Goal: Find specific page/section: Find specific page/section

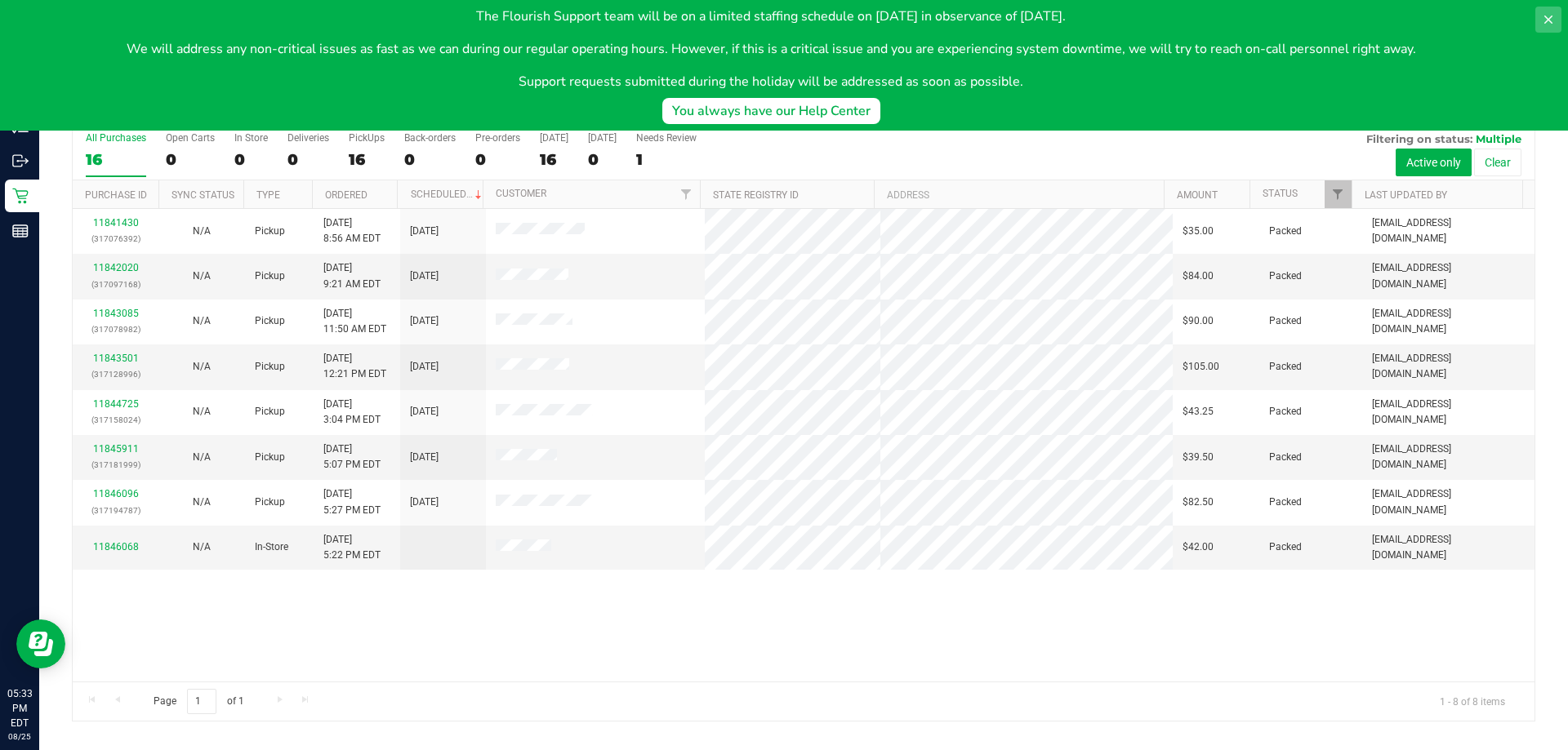
click at [1539, 10] on button at bounding box center [1548, 20] width 26 height 26
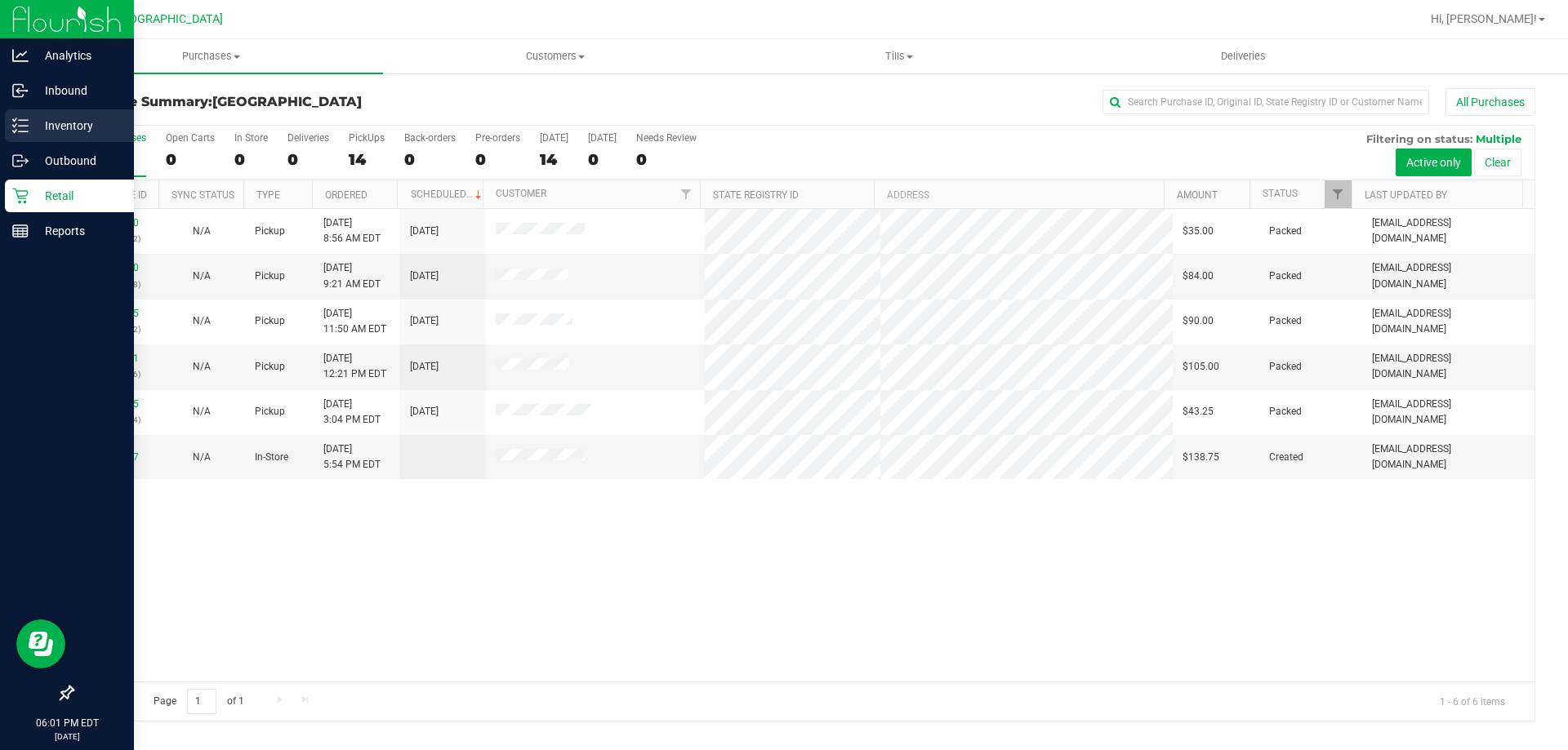
click at [84, 121] on p "Inventory" at bounding box center [78, 126] width 98 height 20
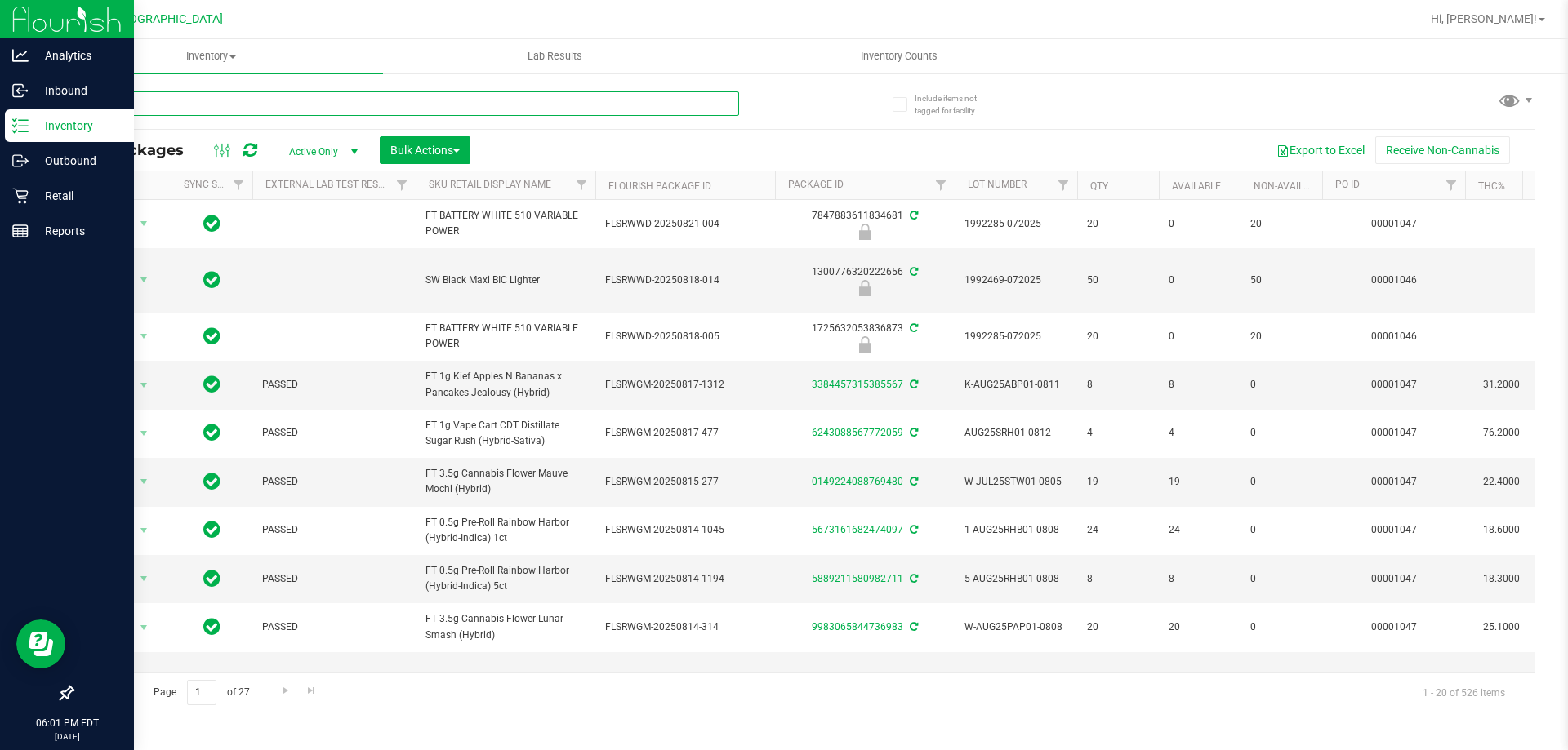
click at [172, 115] on input "text" at bounding box center [405, 104] width 667 height 25
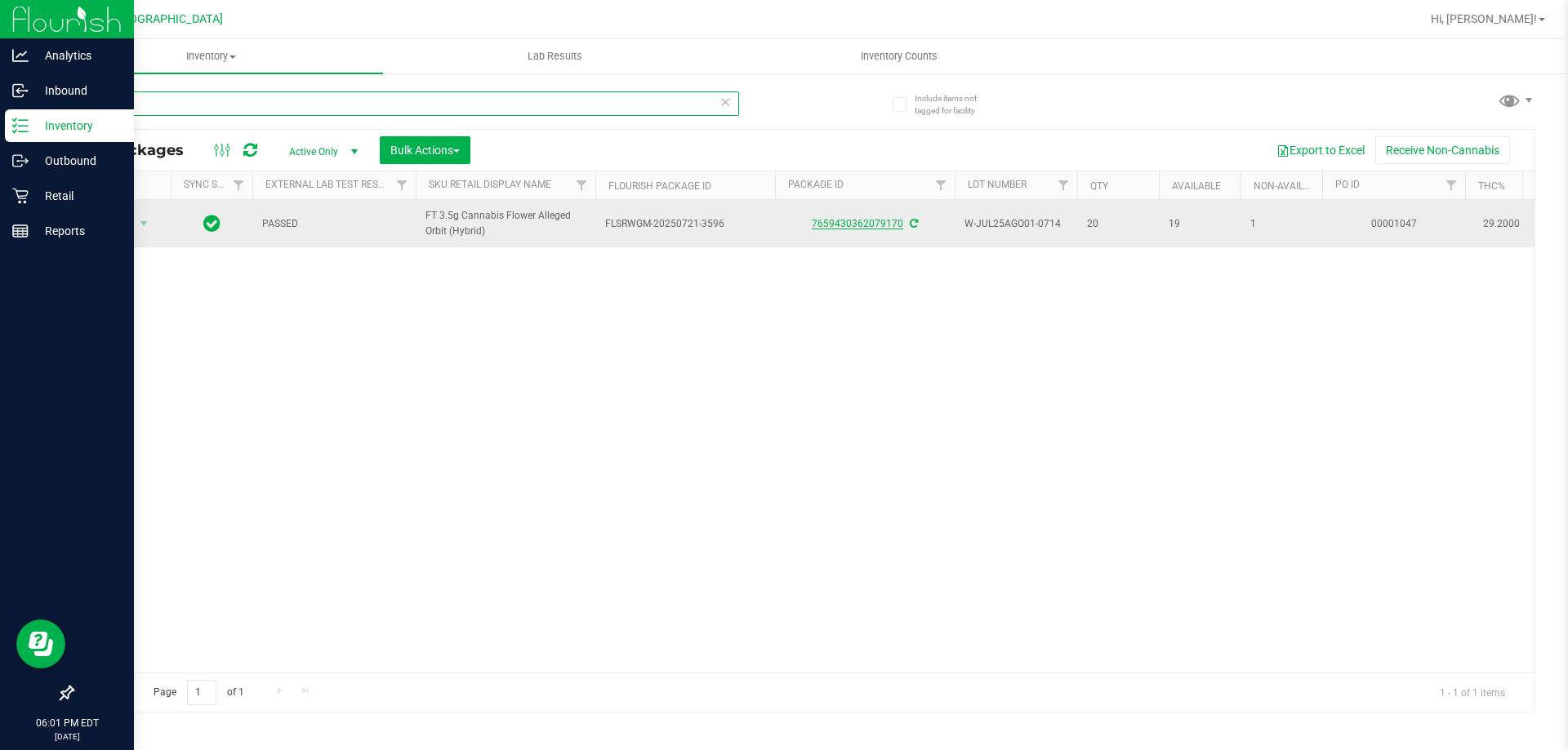
type input "orbit"
click at [849, 226] on link "7659430362079170" at bounding box center [858, 223] width 92 height 11
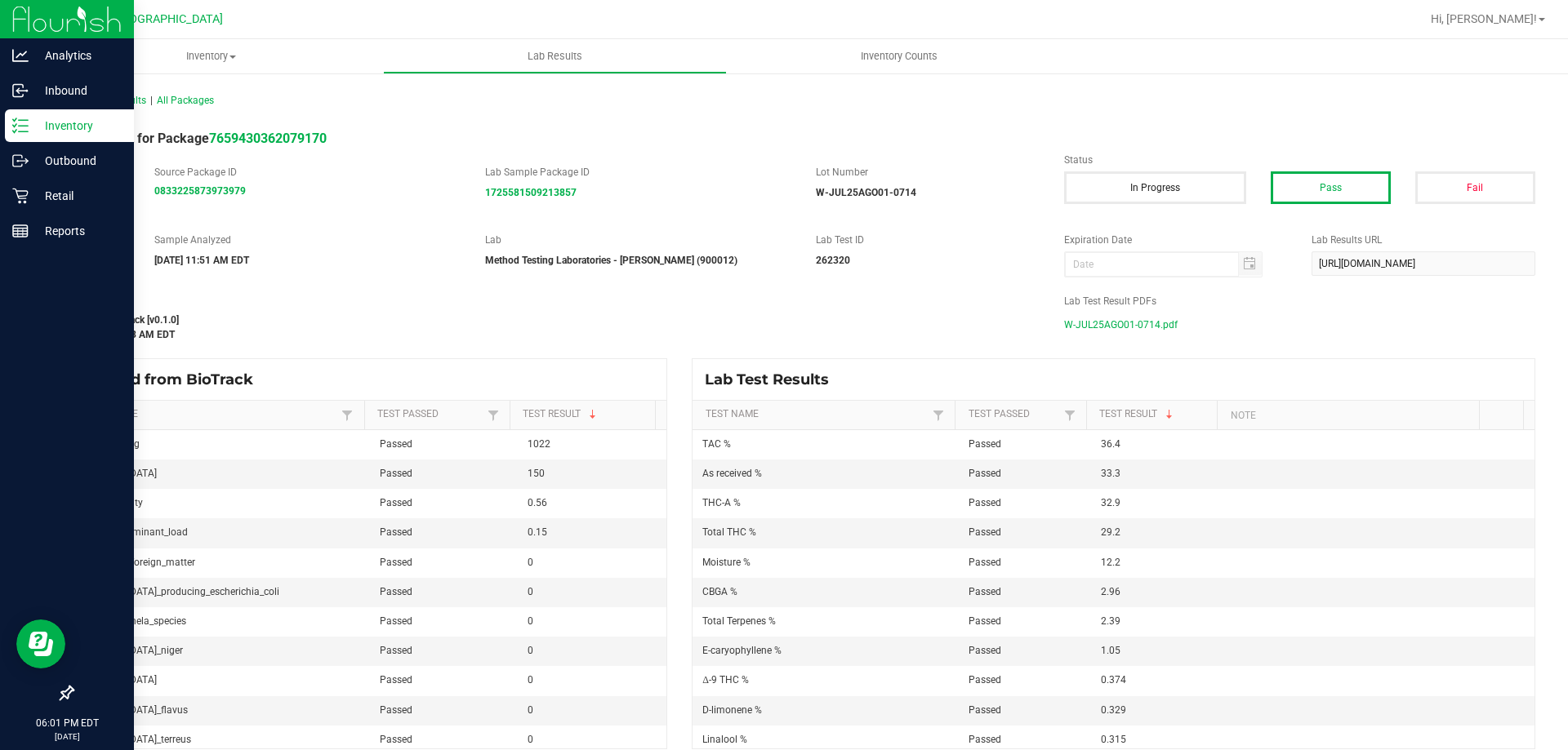
click at [1072, 313] on span "W-JUL25AGO01-0714.pdf" at bounding box center [1121, 325] width 114 height 25
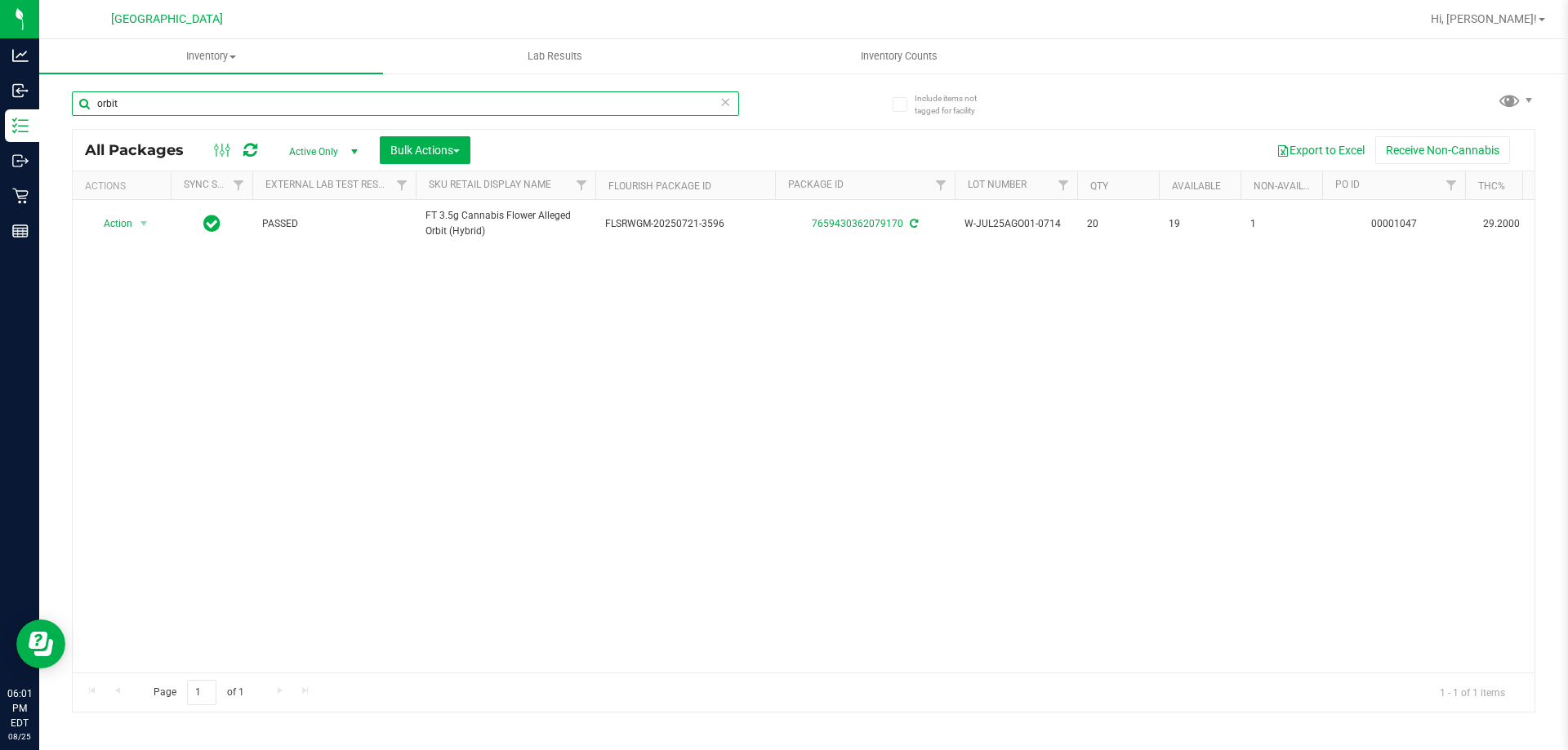
click at [241, 115] on input "orbit" at bounding box center [405, 104] width 667 height 25
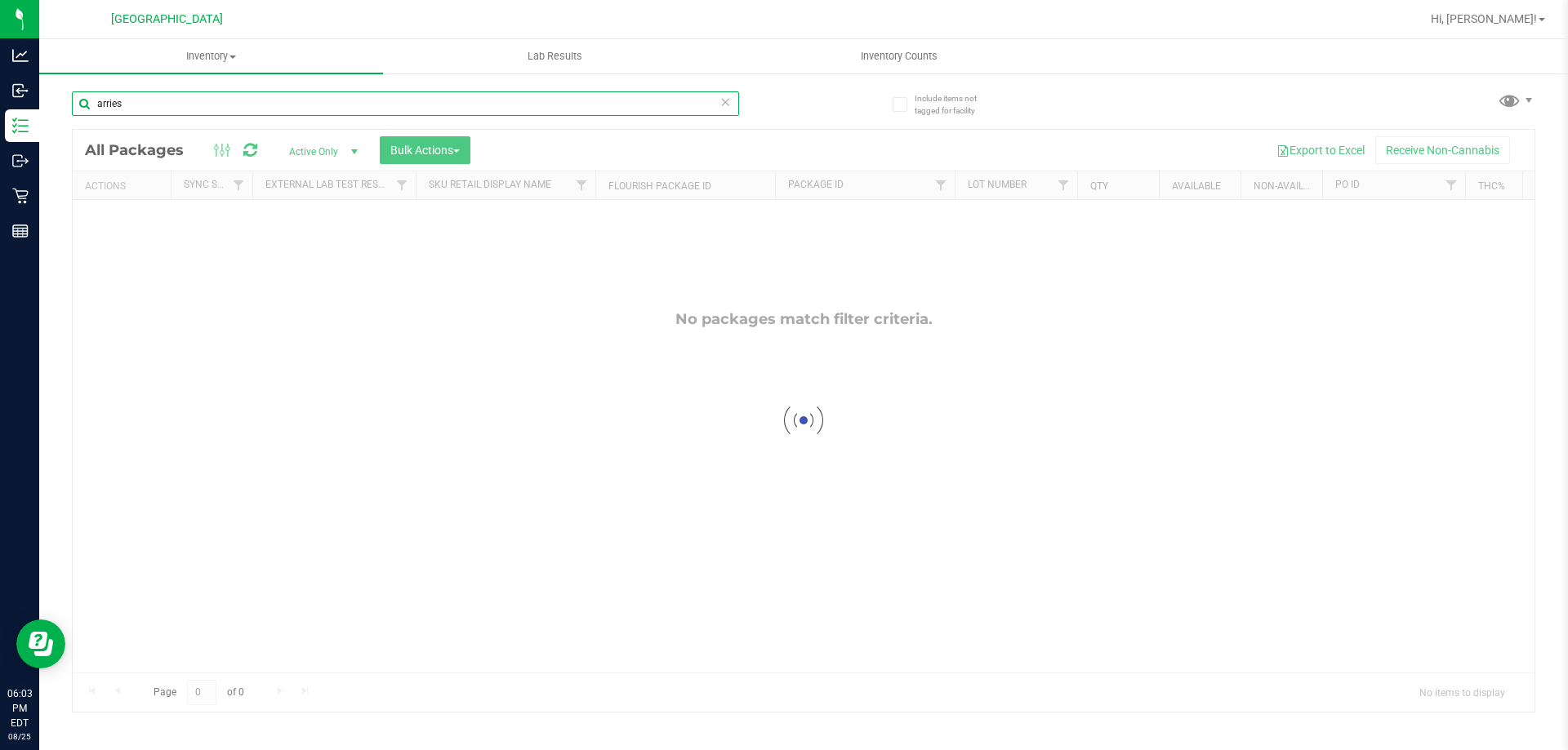
click at [172, 104] on input "arries" at bounding box center [405, 104] width 667 height 25
click at [171, 106] on input "arries" at bounding box center [405, 104] width 667 height 25
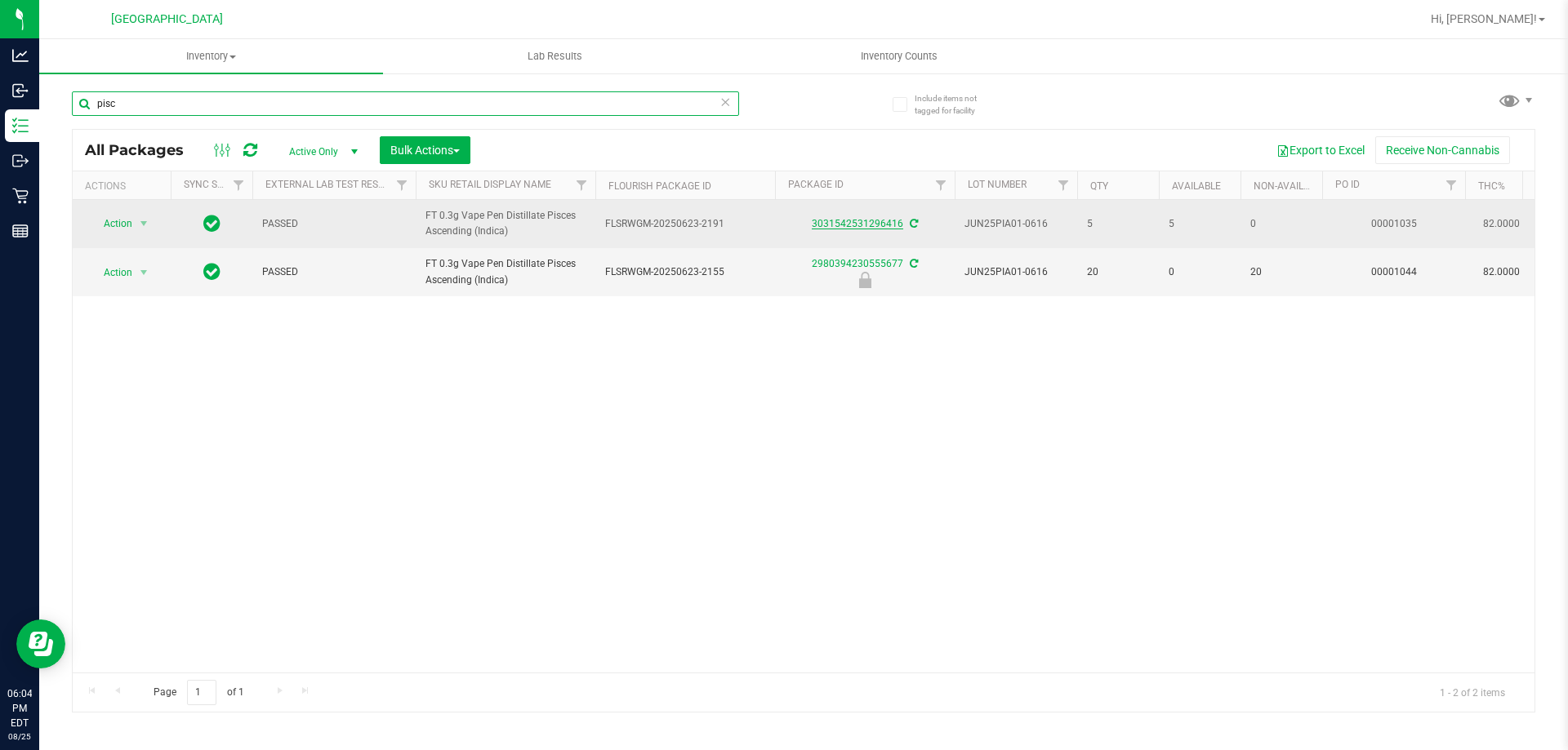
type input "pisc"
click at [850, 222] on link "3031542531296416" at bounding box center [858, 223] width 92 height 11
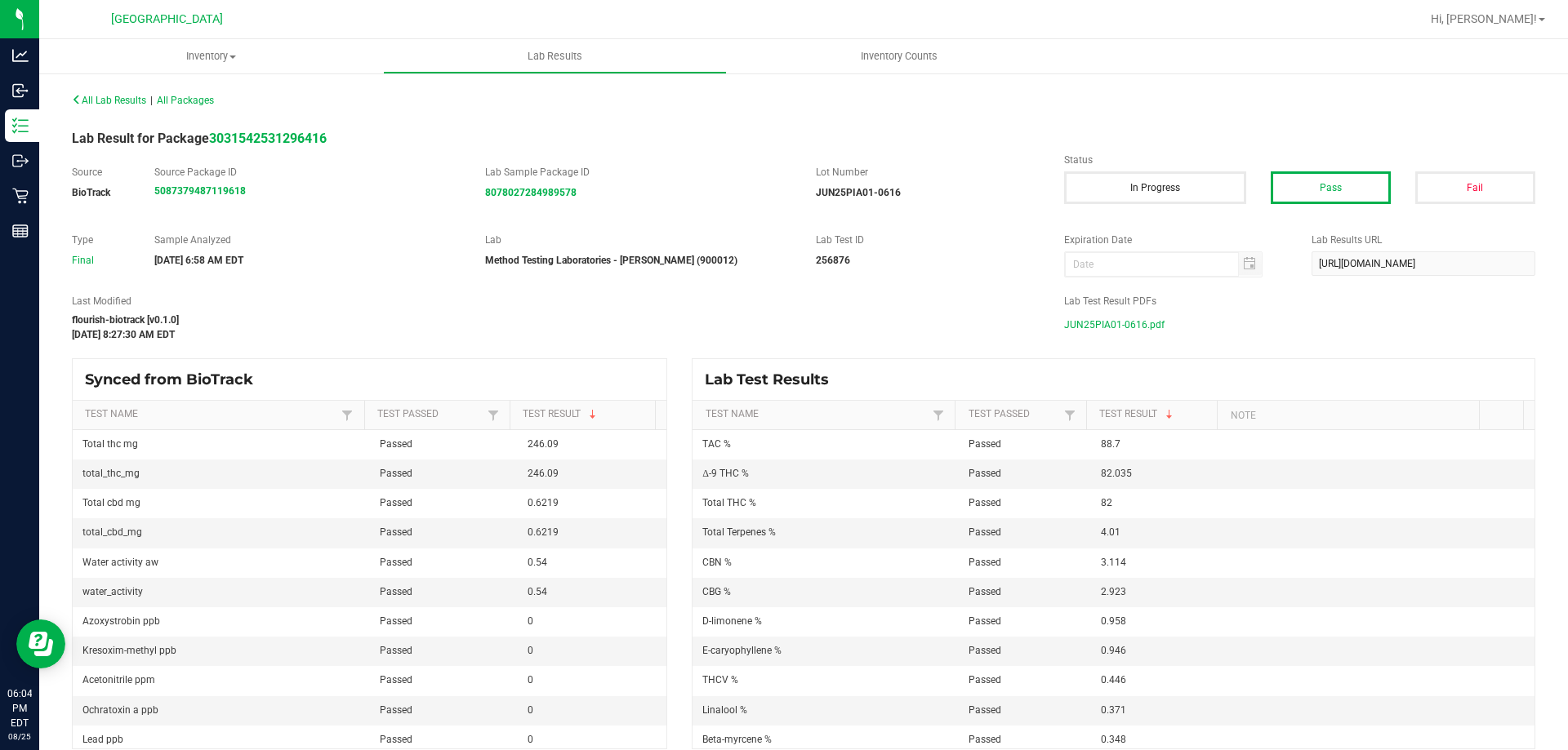
click at [1104, 317] on span "JUN25PIA01-0616.pdf" at bounding box center [1114, 325] width 101 height 25
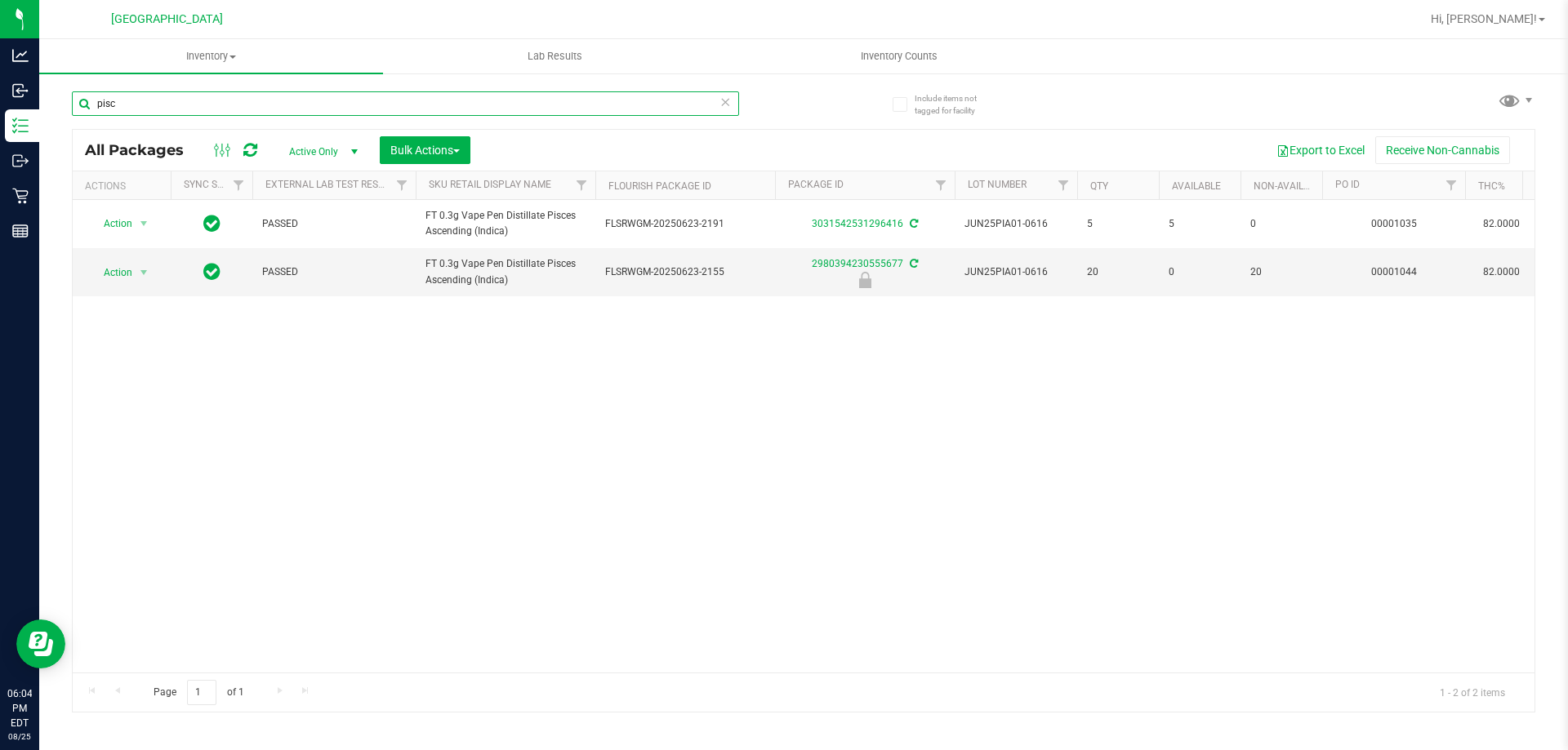
click at [197, 110] on input "pisc" at bounding box center [405, 104] width 667 height 25
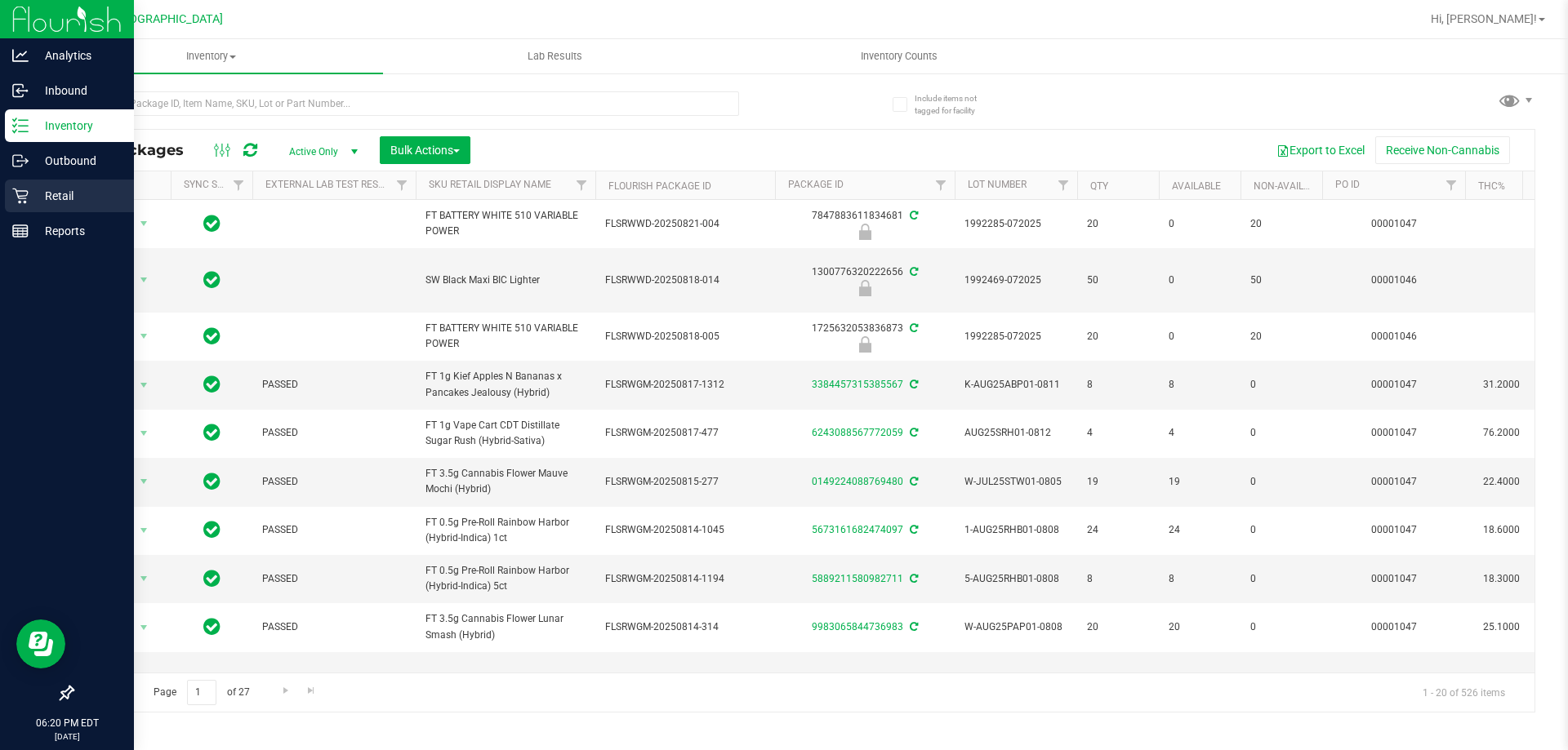
click at [74, 188] on p "Retail" at bounding box center [78, 196] width 98 height 20
